Goal: Information Seeking & Learning: Check status

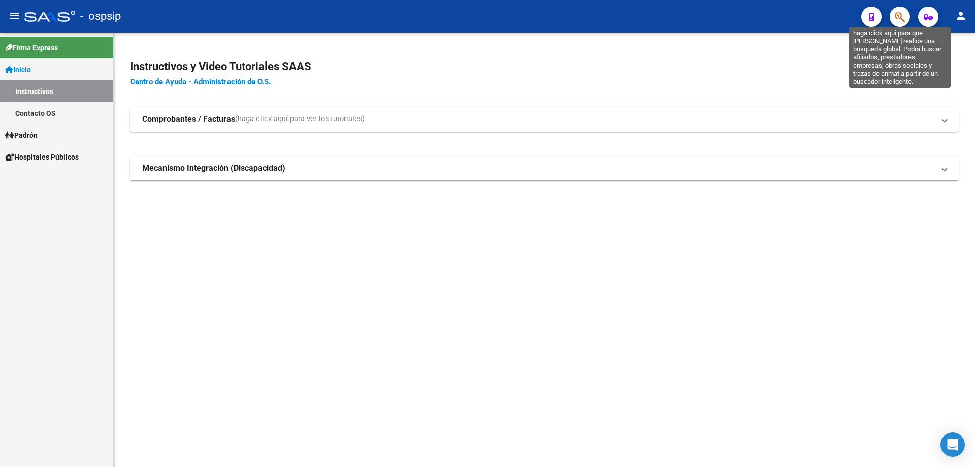
click at [900, 16] on icon "button" at bounding box center [900, 17] width 10 height 12
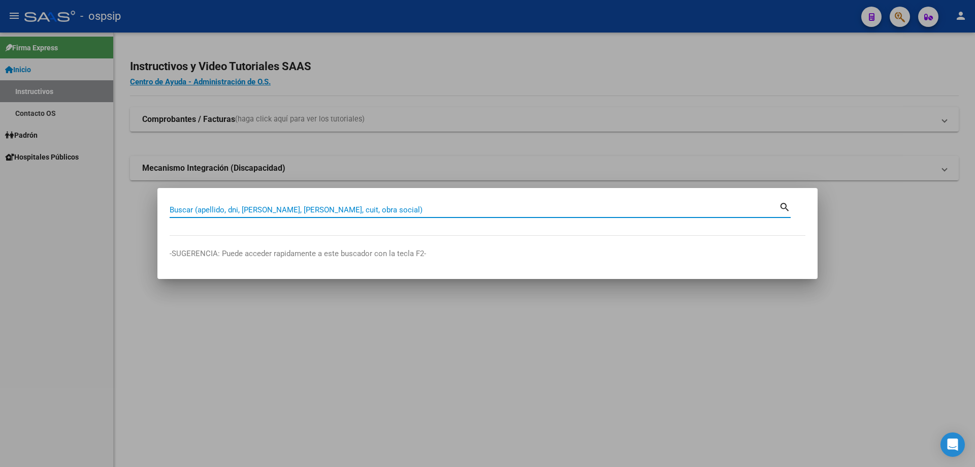
click at [431, 209] on input "Buscar (apellido, dni, [PERSON_NAME], [PERSON_NAME], cuit, obra social)" at bounding box center [475, 209] width 610 height 9
type input "2"
type input "16321707"
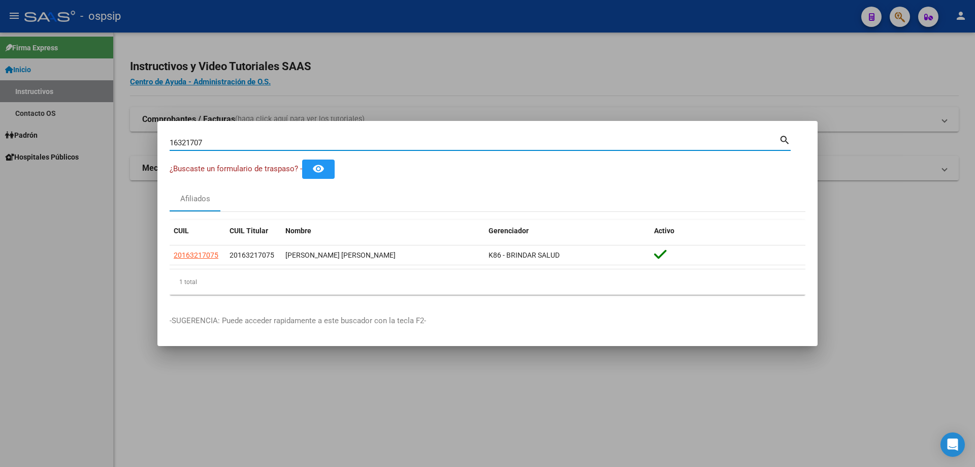
drag, startPoint x: 212, startPoint y: 142, endPoint x: 146, endPoint y: 139, distance: 66.6
click at [146, 139] on div "16321707 Buscar (apellido, dni, cuil, nro traspaso, cuit, obra social) search ¿…" at bounding box center [487, 233] width 975 height 467
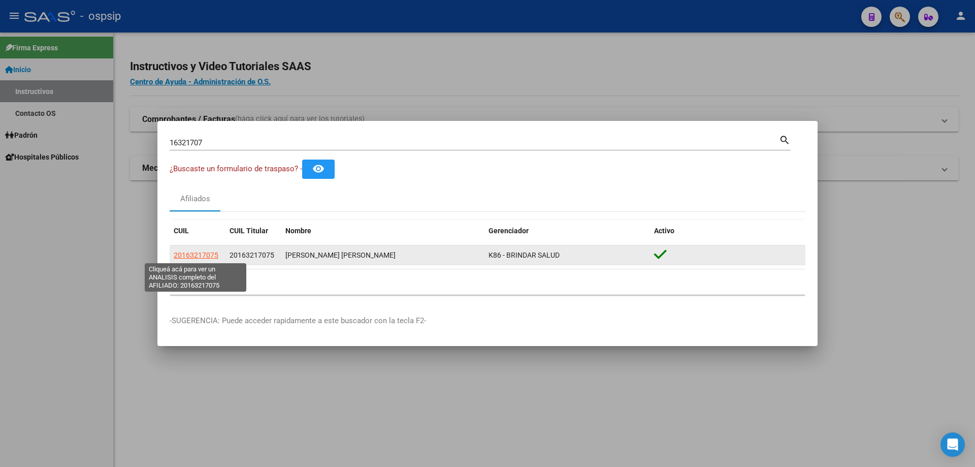
click at [213, 251] on span "20163217075" at bounding box center [196, 255] width 45 height 8
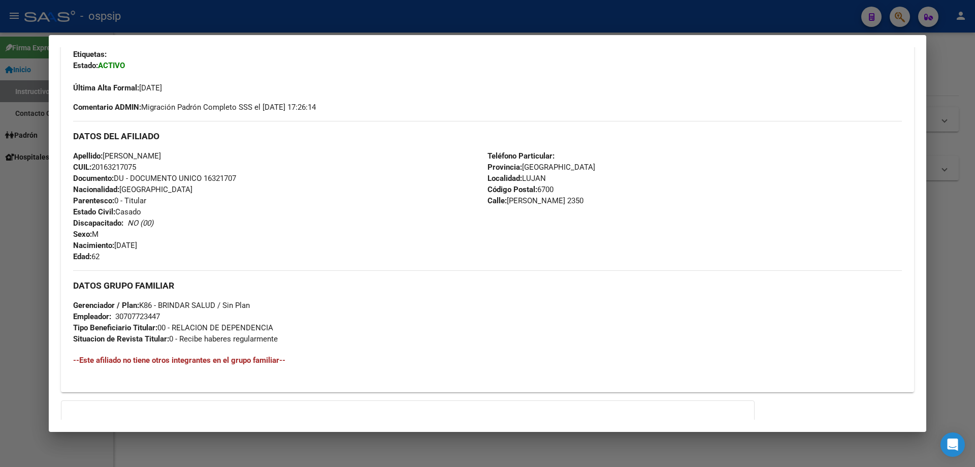
scroll to position [254, 0]
click at [305, 11] on div at bounding box center [487, 233] width 975 height 467
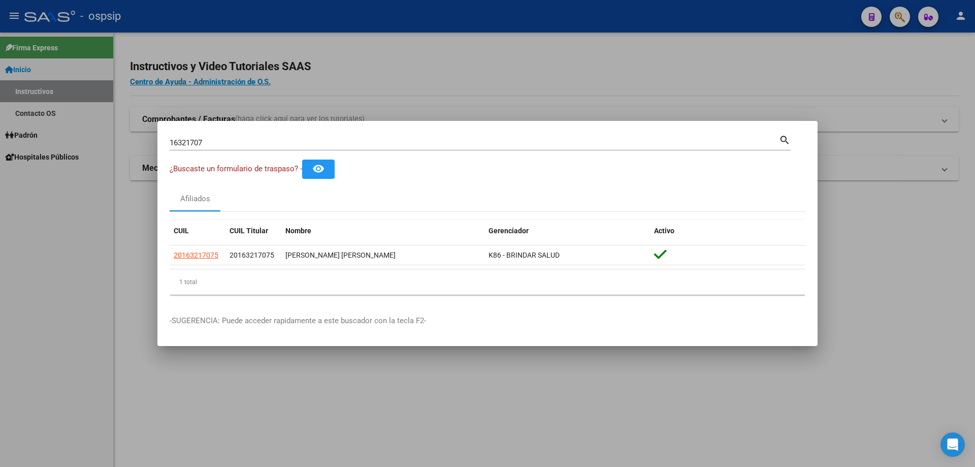
click at [303, 144] on input "16321707" at bounding box center [475, 142] width 610 height 9
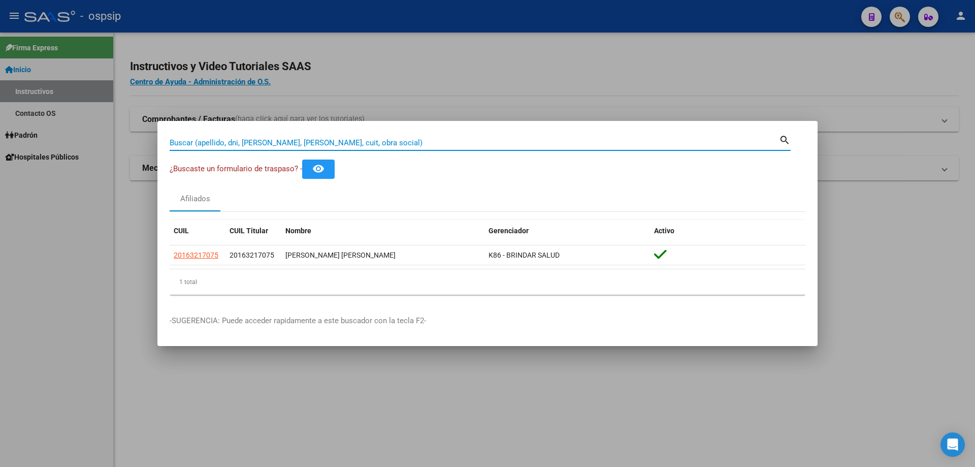
paste input "261176751"
type input "261176751"
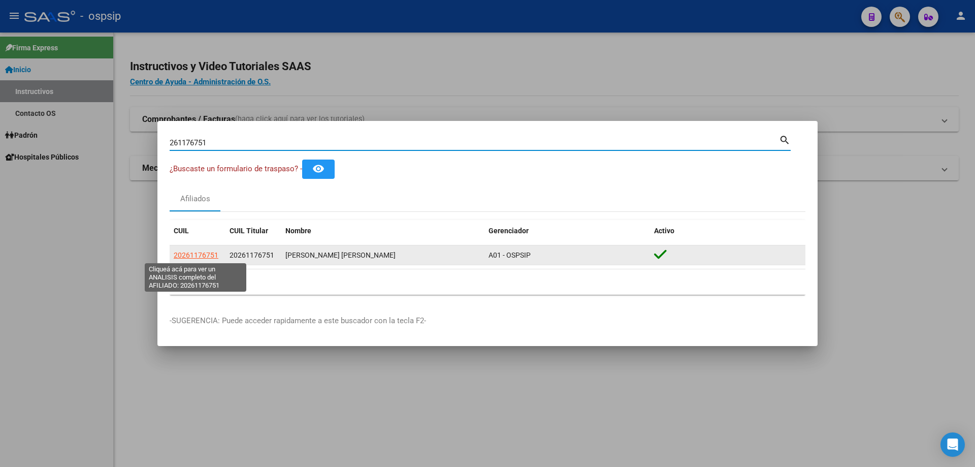
click at [198, 252] on span "20261176751" at bounding box center [196, 255] width 45 height 8
type textarea "20261176751"
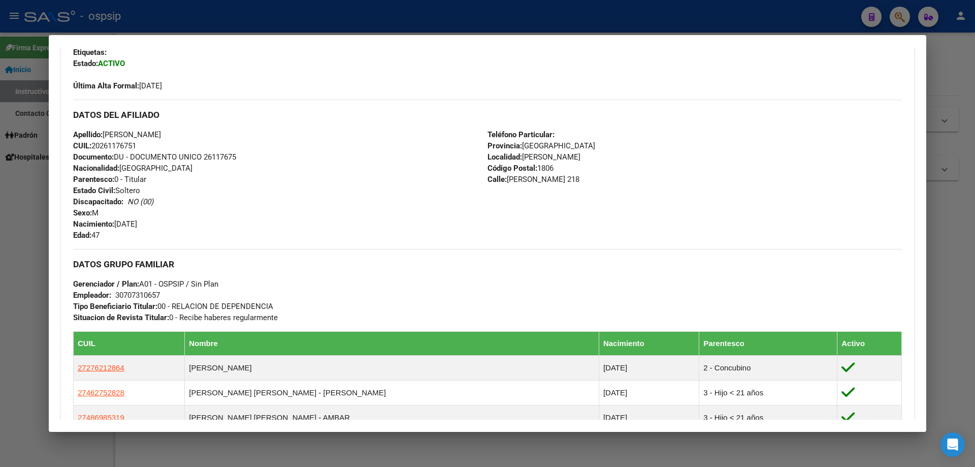
click at [442, 30] on div at bounding box center [487, 233] width 975 height 467
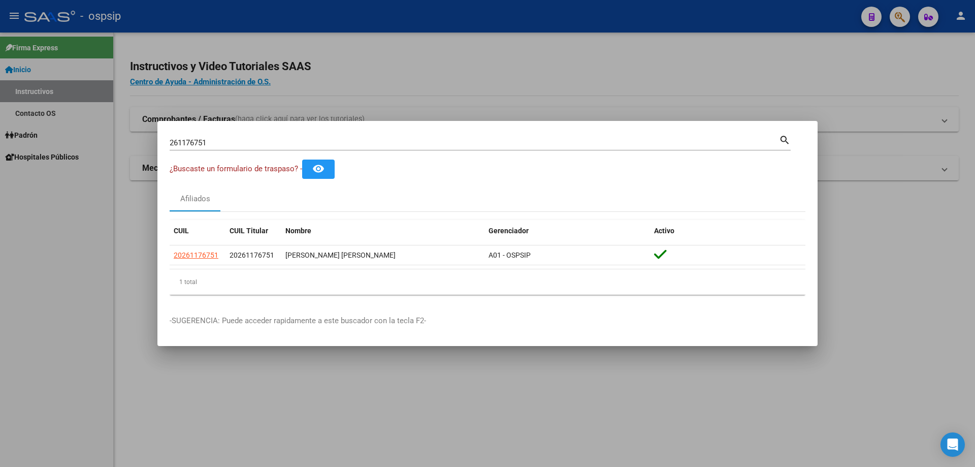
click at [337, 140] on input "261176751" at bounding box center [475, 142] width 610 height 9
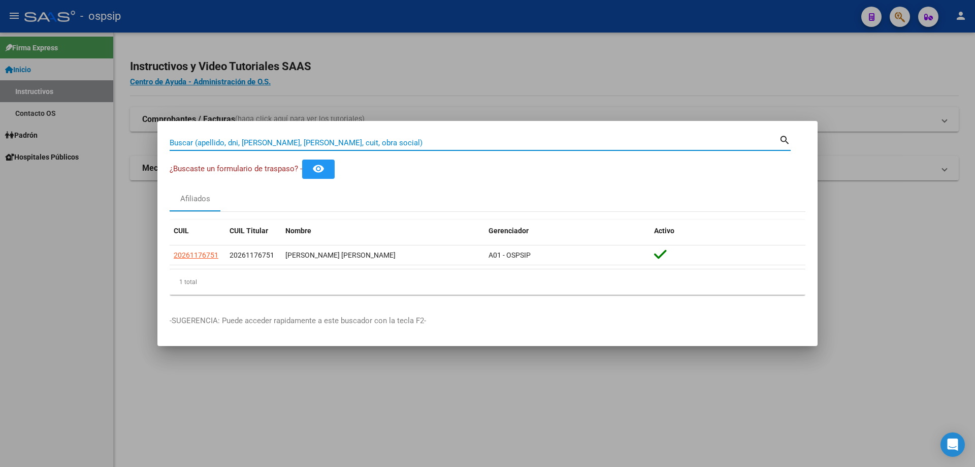
paste input "18276119"
type input "18276119"
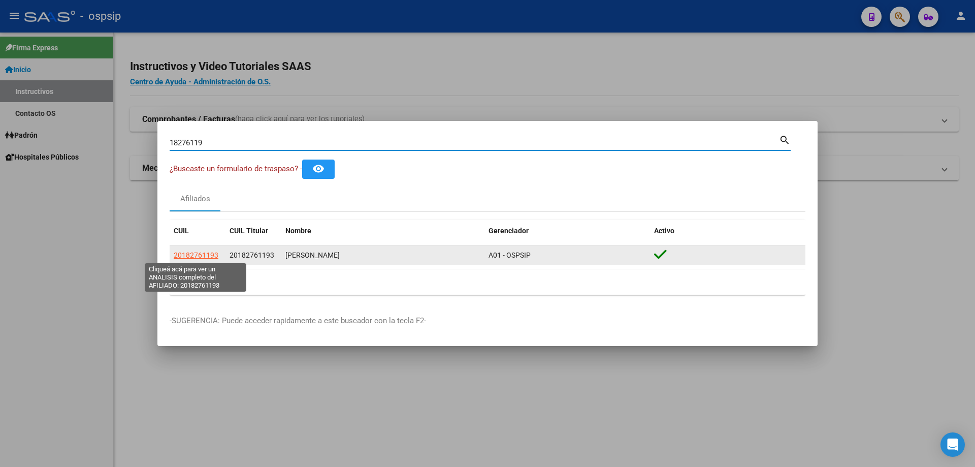
click at [197, 255] on span "20182761193" at bounding box center [196, 255] width 45 height 8
type textarea "20182761193"
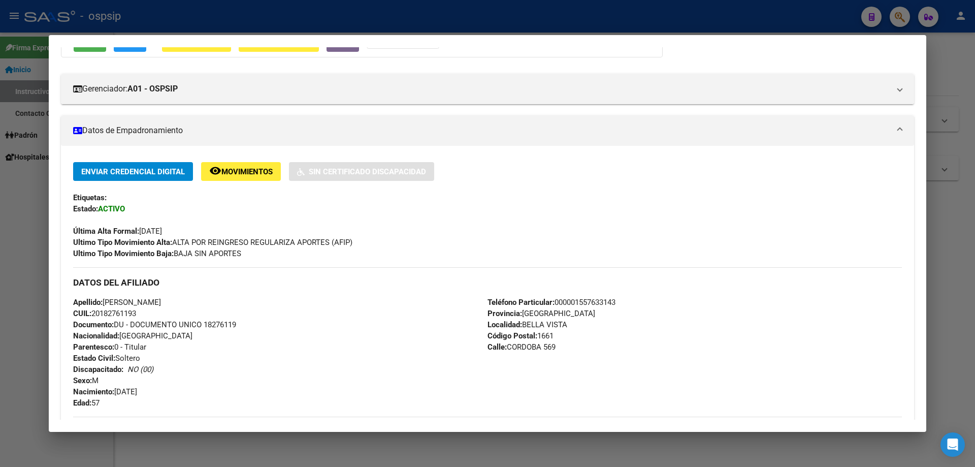
scroll to position [152, 0]
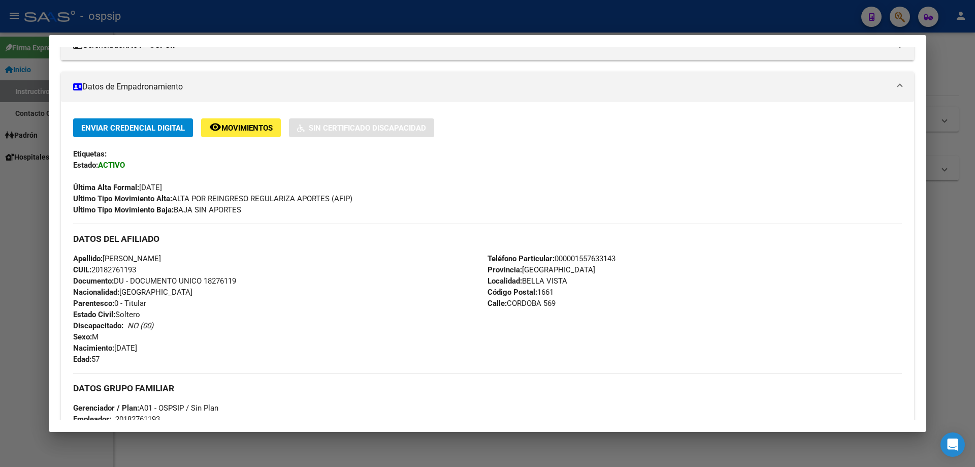
click at [315, 11] on div at bounding box center [487, 233] width 975 height 467
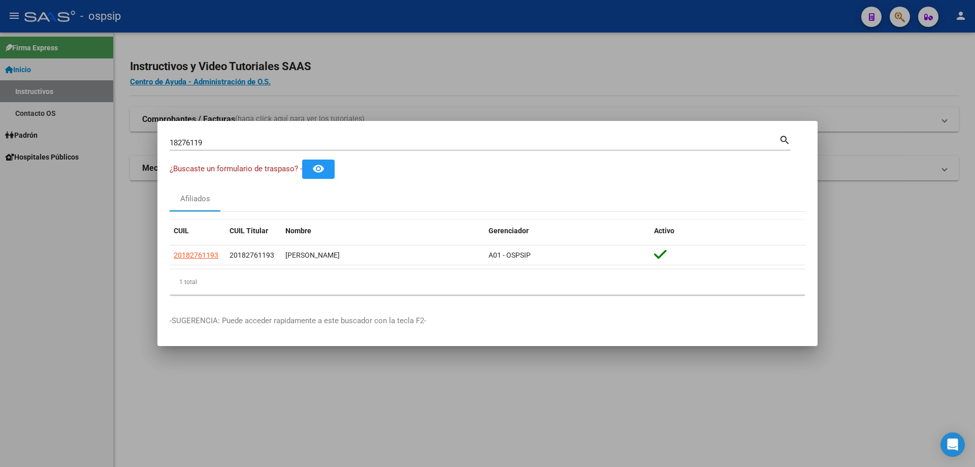
click at [306, 137] on div "18276119 Buscar (apellido, dni, cuil, nro traspaso, cuit, obra social)" at bounding box center [475, 142] width 610 height 15
type input "1"
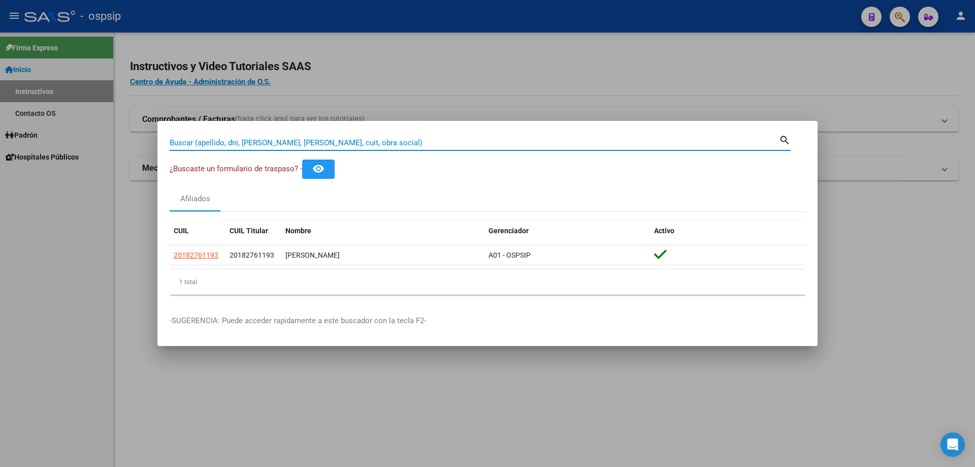
paste input "94000954"
type input "94000954"
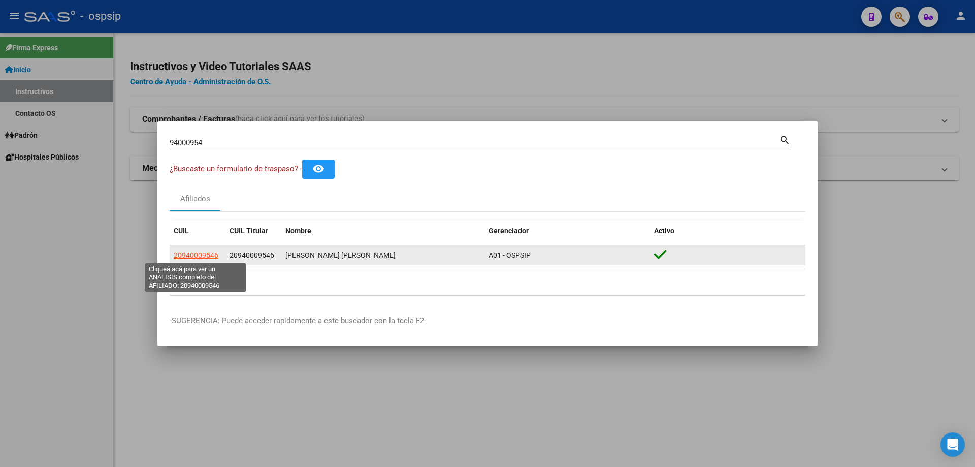
click at [202, 254] on span "20940009546" at bounding box center [196, 255] width 45 height 8
type textarea "20940009546"
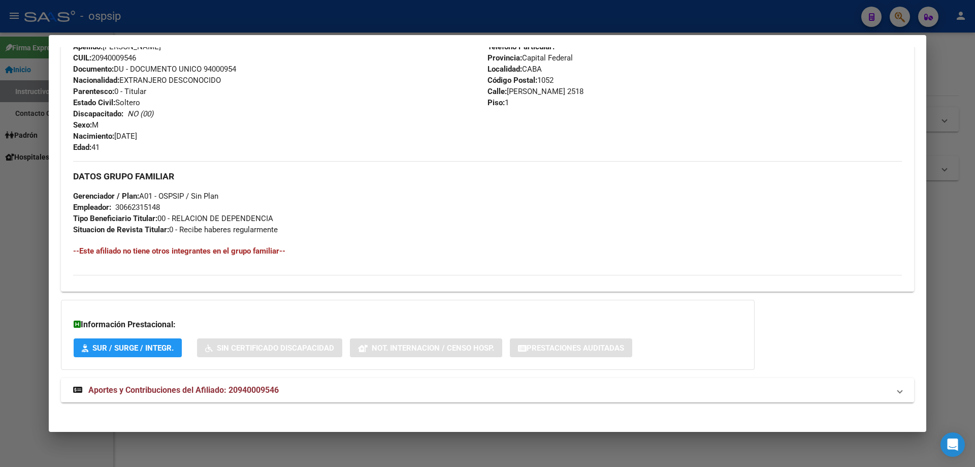
scroll to position [389, 0]
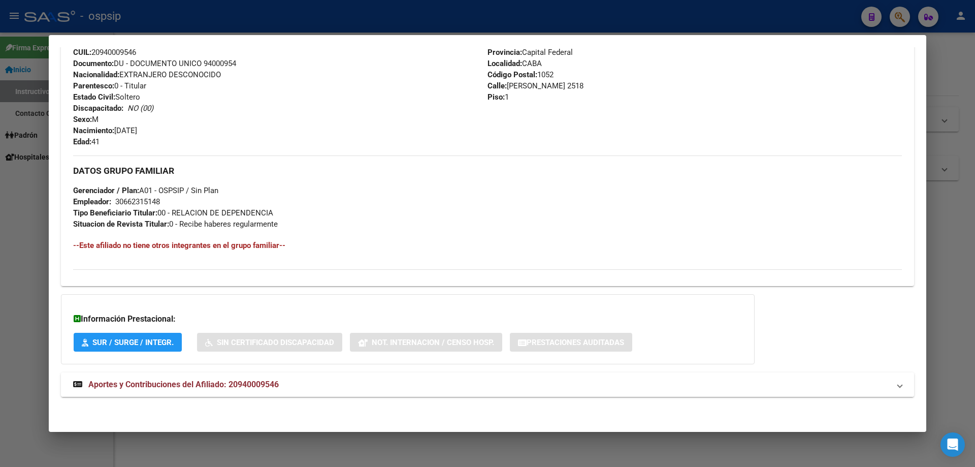
click at [215, 375] on mat-expansion-panel-header "Aportes y Contribuciones del Afiliado: 20940009546" at bounding box center [487, 384] width 853 height 24
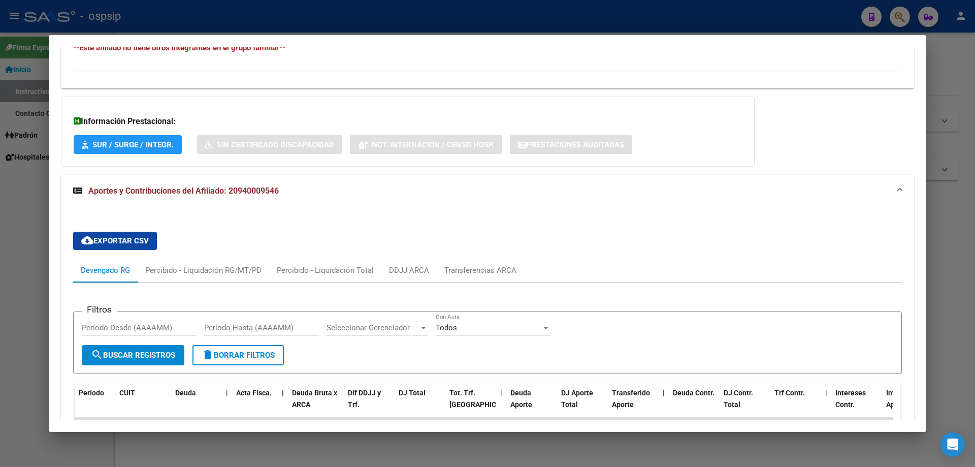
scroll to position [333, 0]
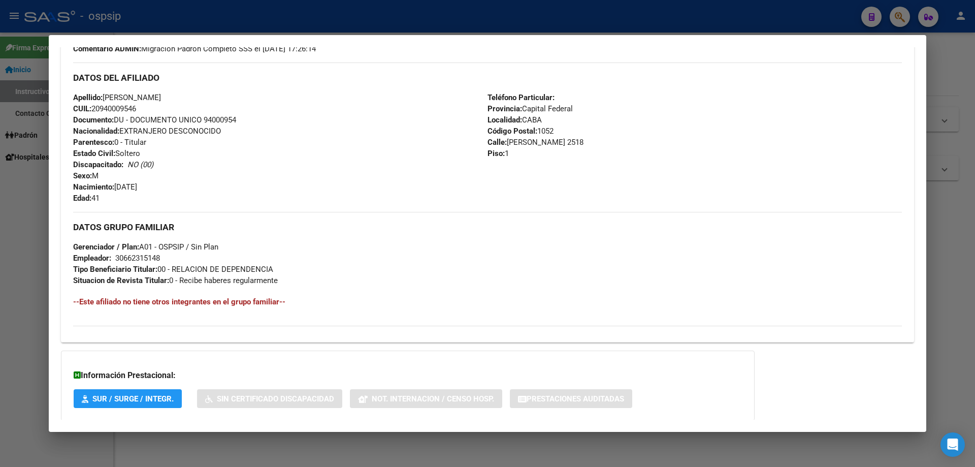
click at [348, 20] on div at bounding box center [487, 233] width 975 height 467
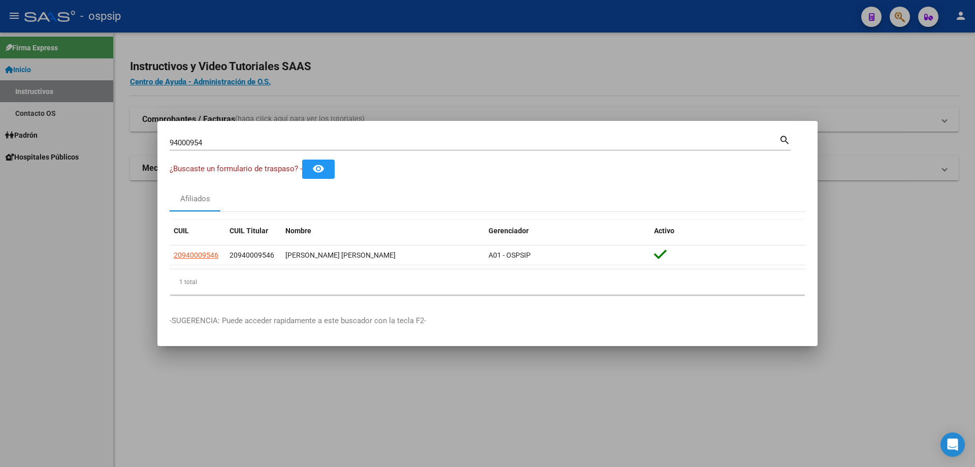
click at [340, 146] on input "94000954" at bounding box center [475, 142] width 610 height 9
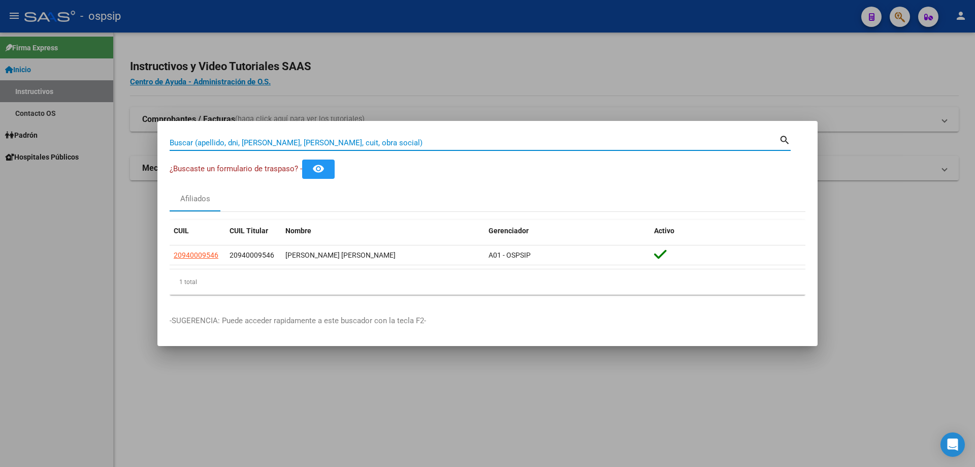
paste input "22589417"
type input "22589417"
click at [363, 143] on input "22589417" at bounding box center [475, 142] width 610 height 9
paste input "23487913"
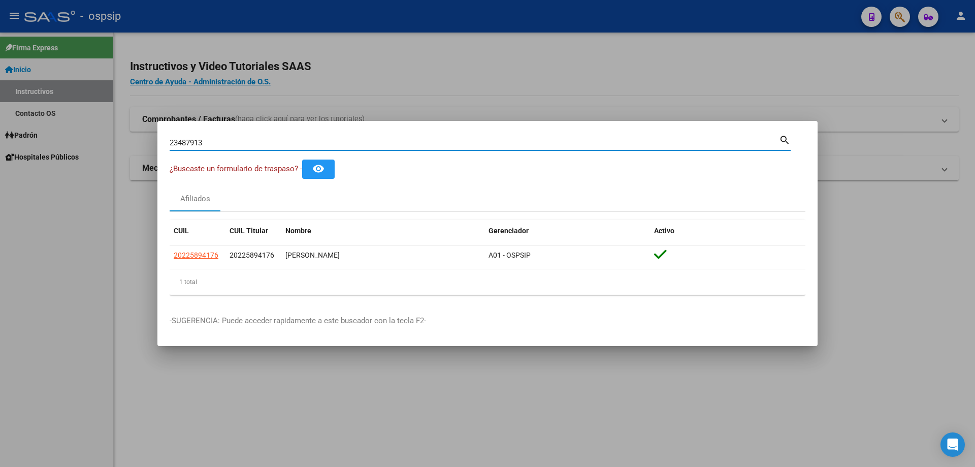
type input "23487913"
click at [362, 143] on input "23487913" at bounding box center [475, 142] width 610 height 9
paste input "Buen día, adjunto y detallo censo del día de la fecha. Saludos- Clínica Boedo: …"
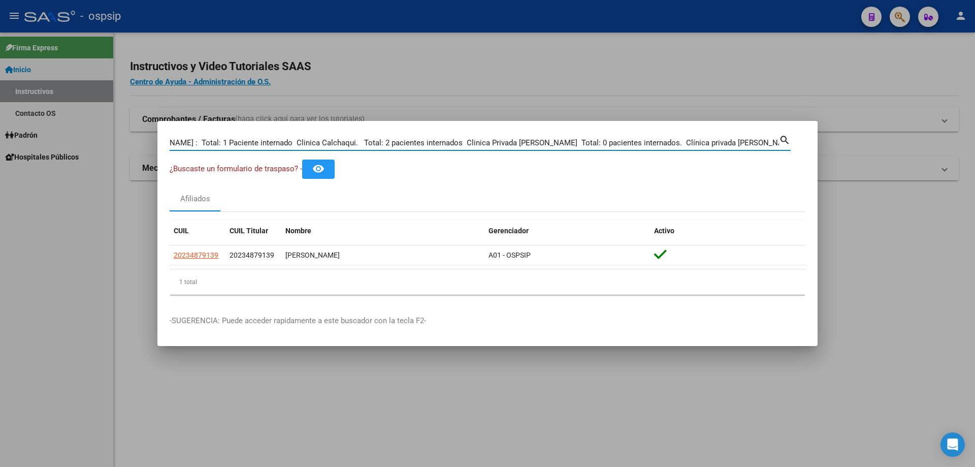
type input "Buen día, adjunto y detallo censo del día de la fecha. Saludos- Clínica Boedo: …"
click at [573, 143] on input "Buen día, adjunto y detallo censo del día de la fecha. Saludos- Clínica Boedo: …" at bounding box center [475, 142] width 610 height 9
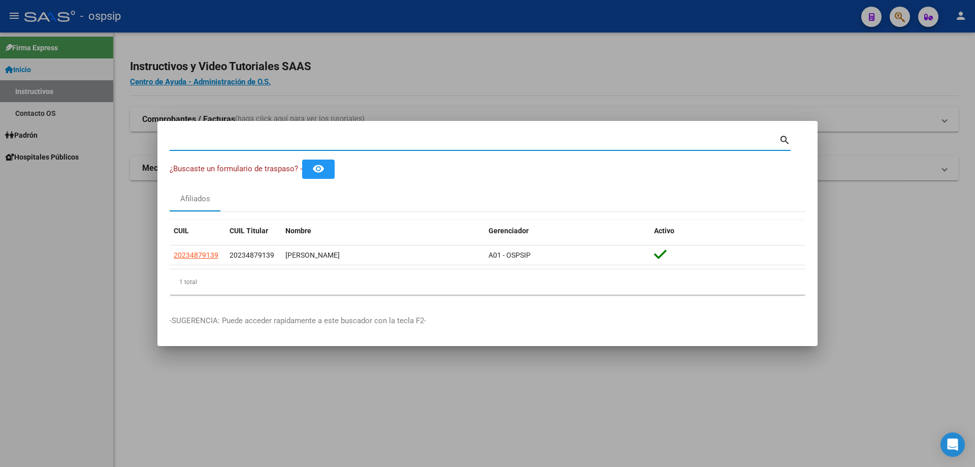
scroll to position [0, 0]
drag, startPoint x: 441, startPoint y: 143, endPoint x: 440, endPoint y: 134, distance: 8.6
click at [440, 143] on input "Buscar (apellido, dni, [PERSON_NAME], [PERSON_NAME], cuit, obra social)" at bounding box center [475, 142] width 610 height 9
paste input "27928067"
type input "27928067"
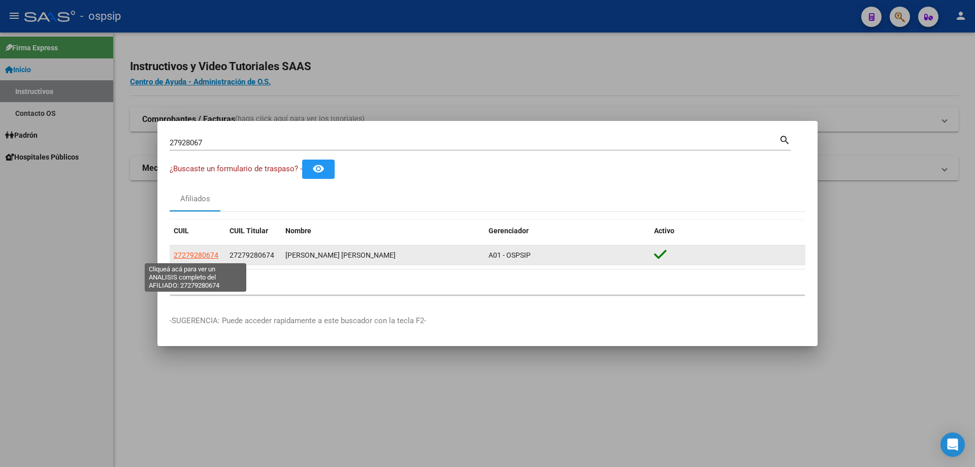
click at [204, 253] on span "27279280674" at bounding box center [196, 255] width 45 height 8
type textarea "27279280674"
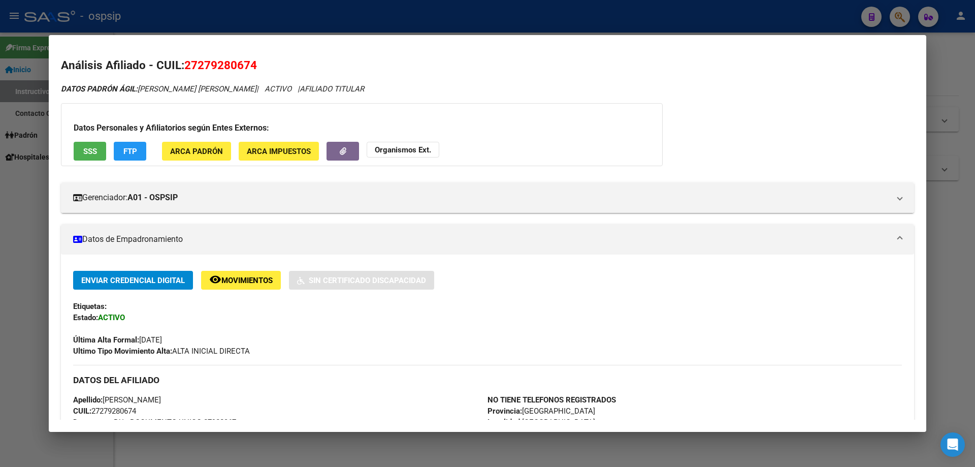
click at [252, 23] on div at bounding box center [487, 233] width 975 height 467
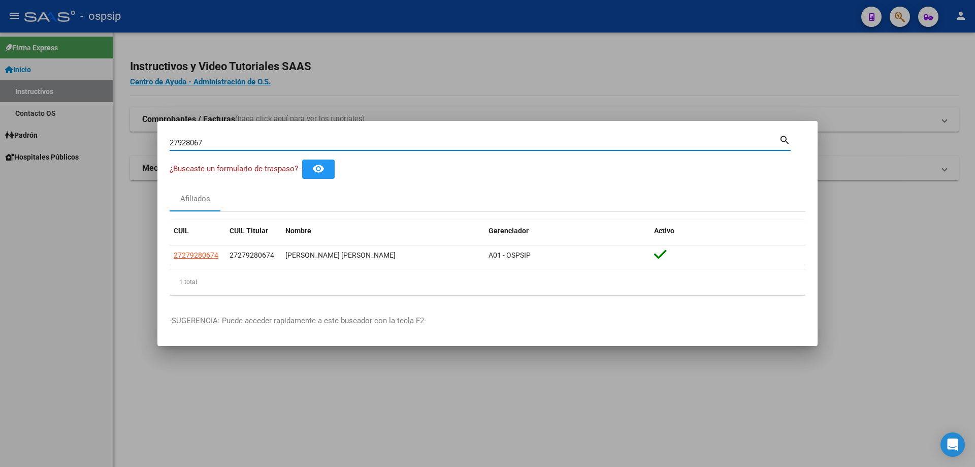
drag, startPoint x: 220, startPoint y: 142, endPoint x: 131, endPoint y: 136, distance: 89.6
click at [132, 138] on div "27928067 Buscar (apellido, dni, cuil, nro traspaso, cuit, obra social) search ¿…" at bounding box center [487, 233] width 975 height 467
paste input "035978022"
click at [172, 138] on input "035978022" at bounding box center [475, 142] width 610 height 9
type input "35978022"
